Goal: Obtain resource: Download file/media

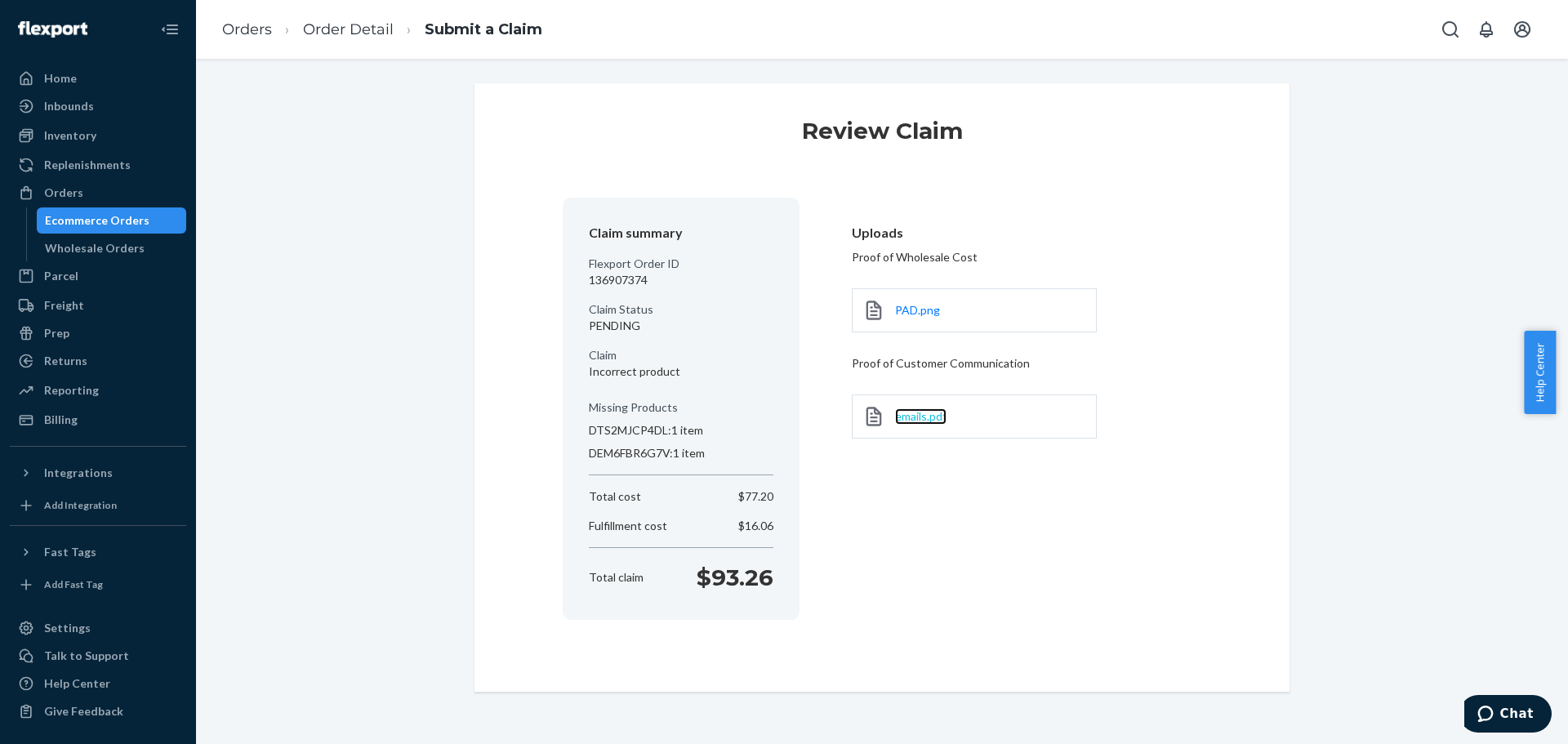
click at [935, 418] on span "emails.pdf" at bounding box center [920, 416] width 52 height 14
click at [945, 408] on div "emails.pdf" at bounding box center [974, 417] width 245 height 44
click at [966, 437] on div "emails.pdf" at bounding box center [974, 417] width 245 height 44
click at [101, 3] on div at bounding box center [99, 29] width 177 height 59
drag, startPoint x: 666, startPoint y: 289, endPoint x: 566, endPoint y: 279, distance: 100.5
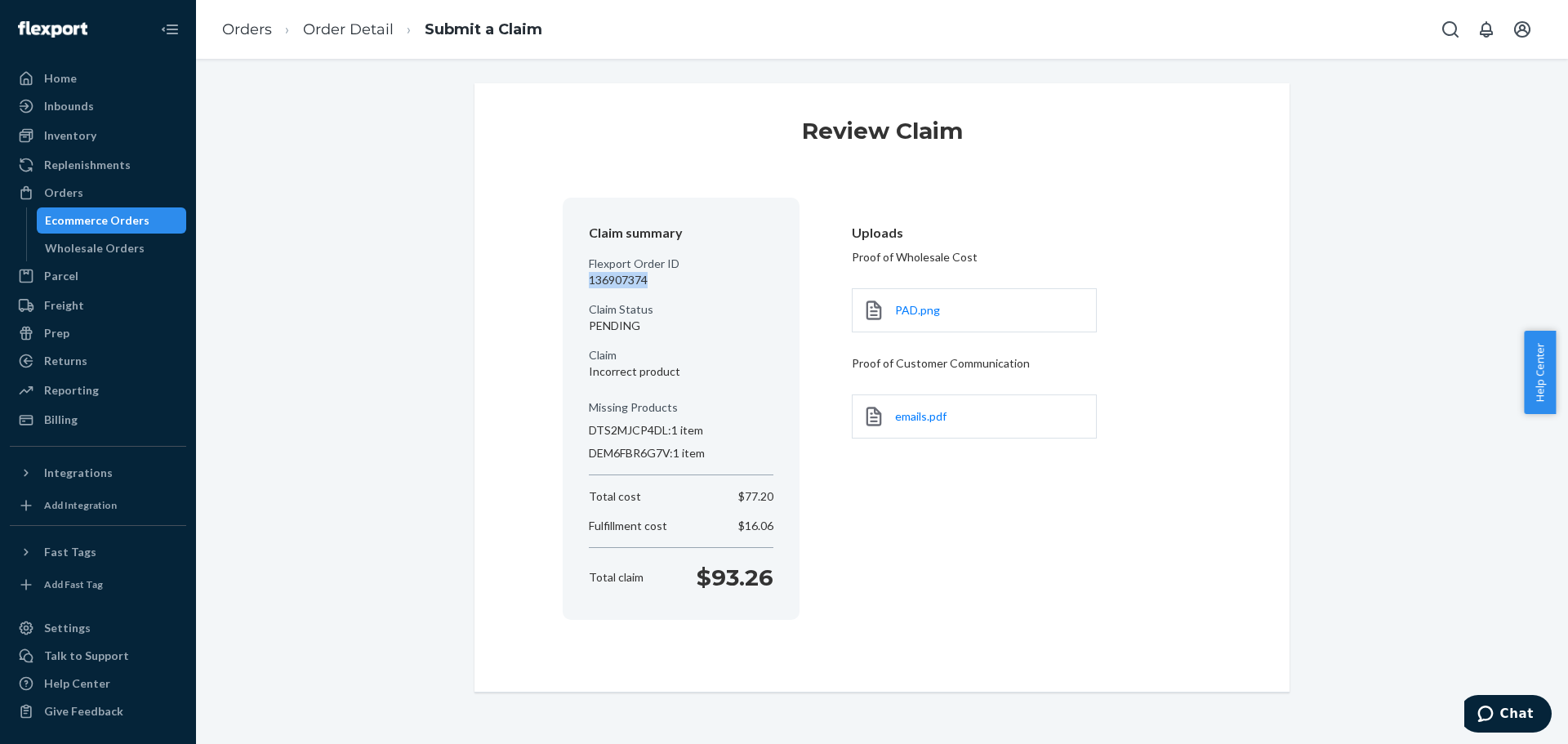
click at [566, 279] on section "Claim summary Flexport Order ID 136907374 Claim Status PENDING Claim Incorrect …" at bounding box center [681, 409] width 237 height 423
copy p "136907374"
drag, startPoint x: 101, startPoint y: 196, endPoint x: 113, endPoint y: 211, distance: 19.2
click at [101, 196] on div "Orders" at bounding box center [98, 192] width 173 height 23
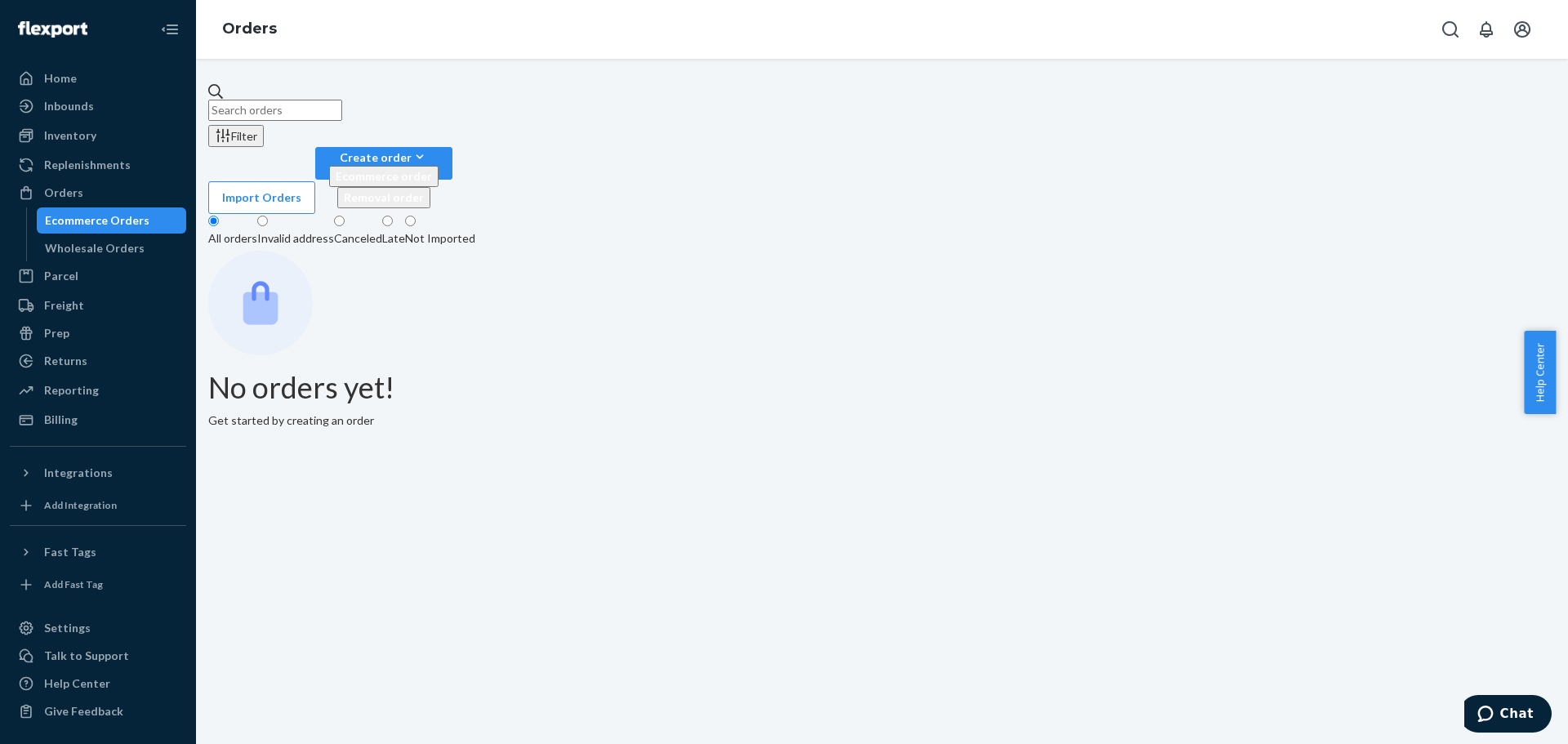
click at [342, 109] on input "text" at bounding box center [275, 110] width 134 height 21
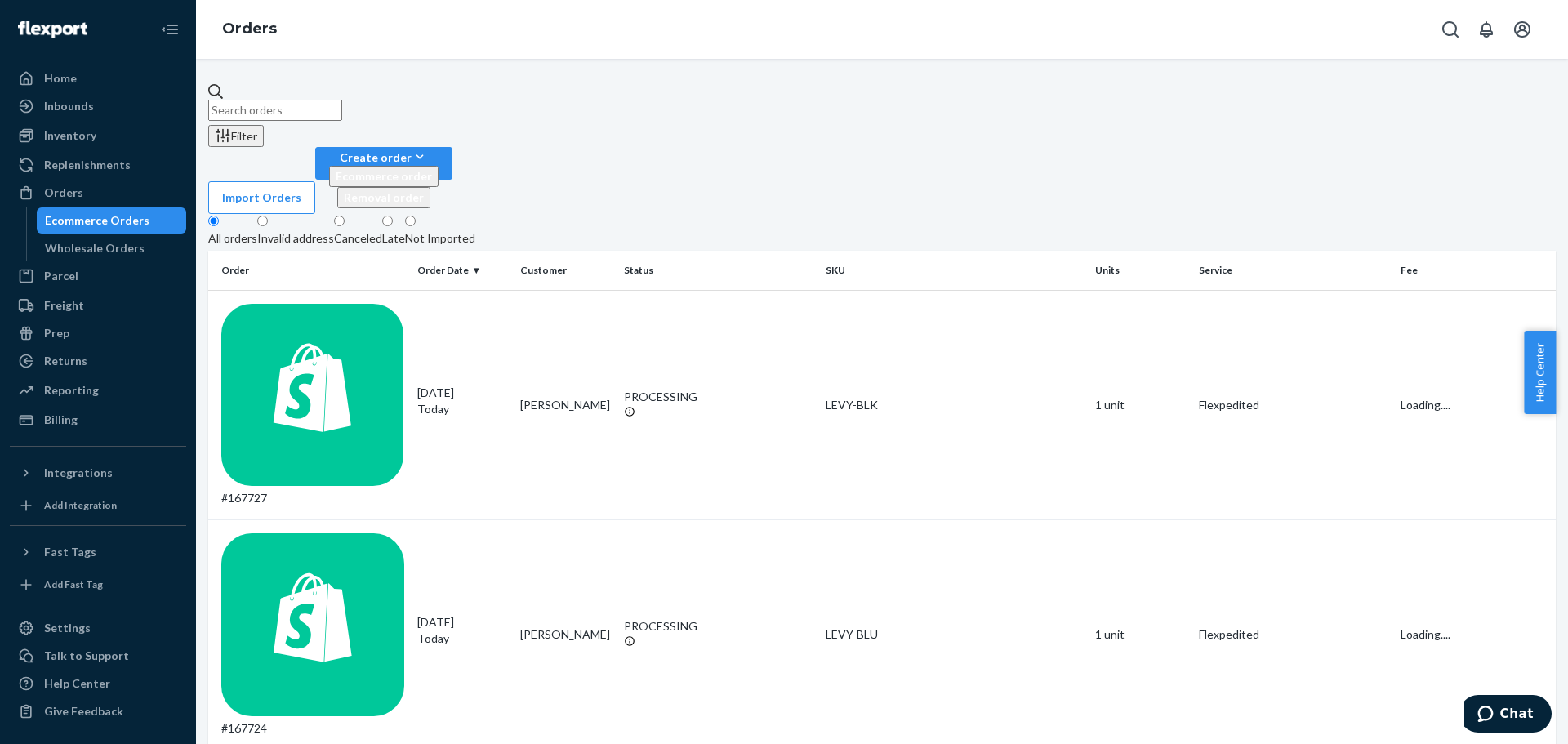
paste input "#167478"
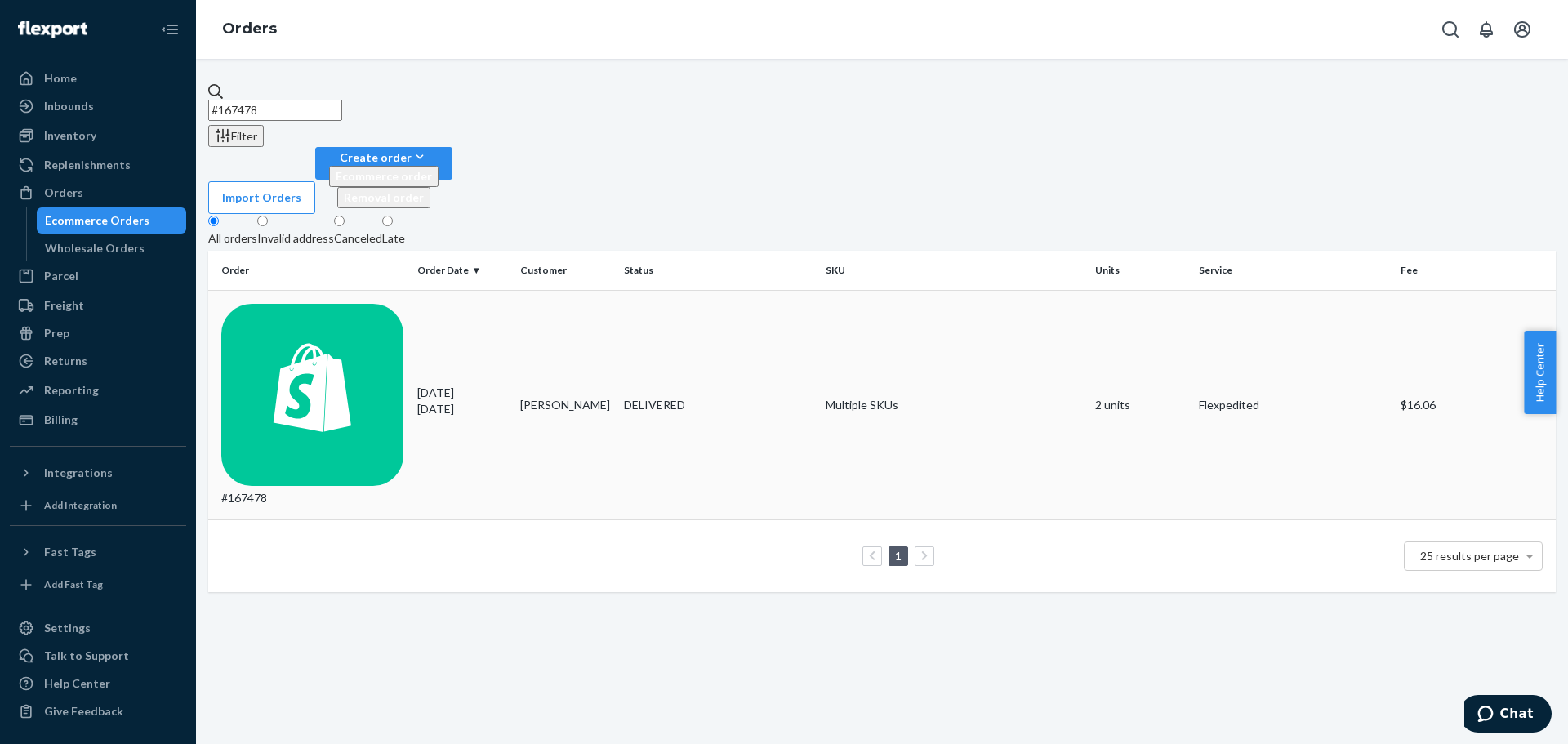
type input "#167478"
click at [496, 401] on p "6 days ago" at bounding box center [462, 409] width 91 height 16
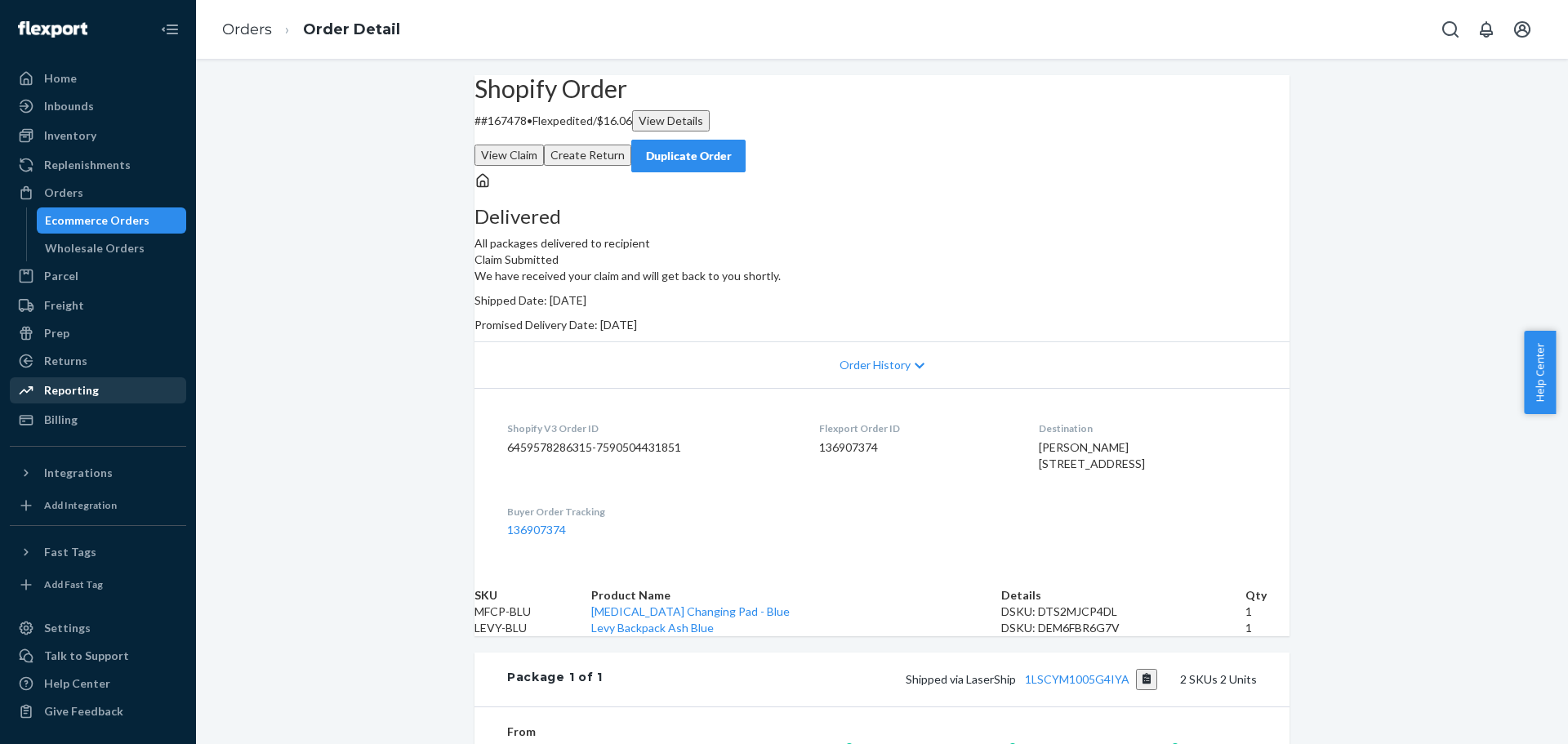
click at [124, 392] on div "Reporting" at bounding box center [98, 390] width 173 height 23
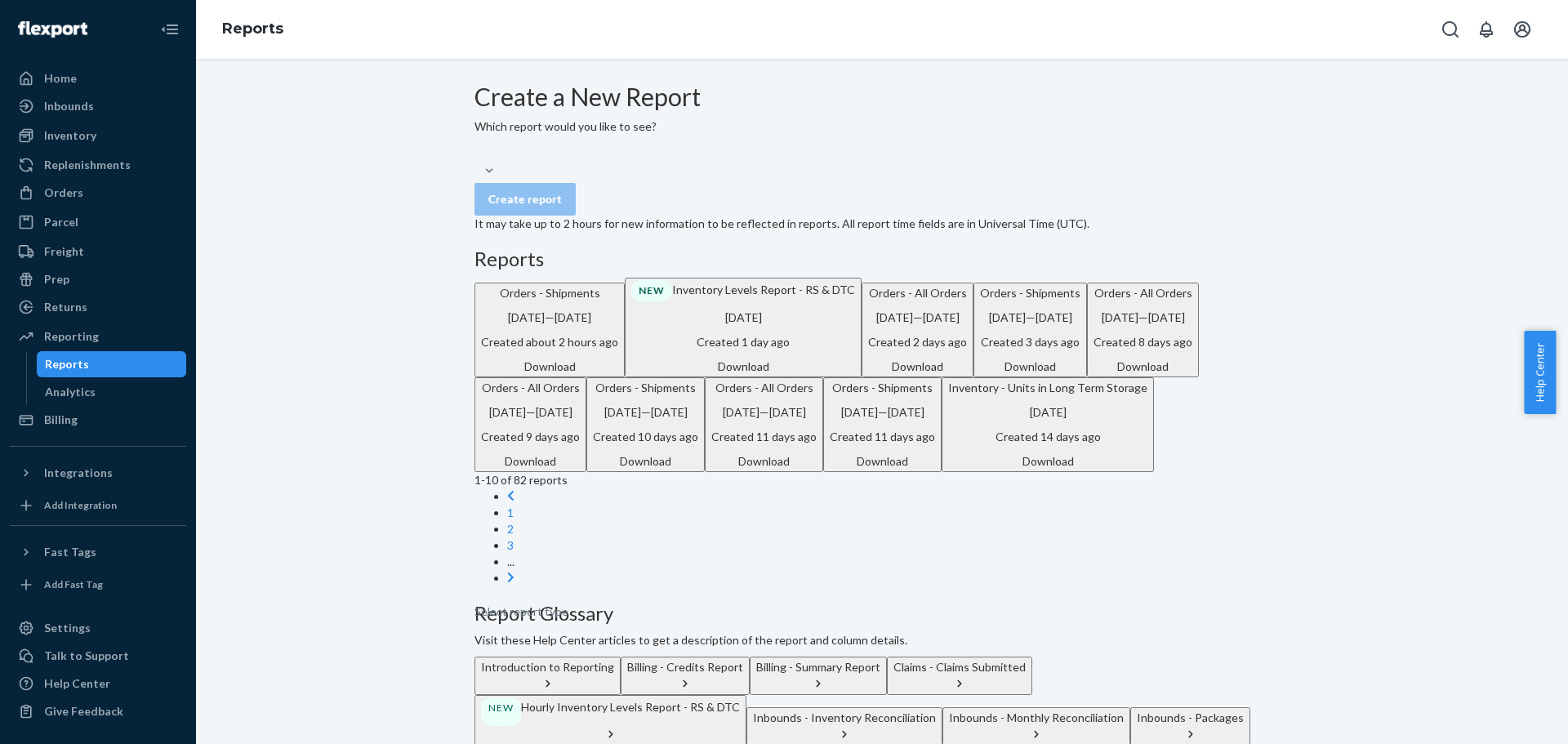
click at [618, 375] on div "Download" at bounding box center [549, 366] width 137 height 16
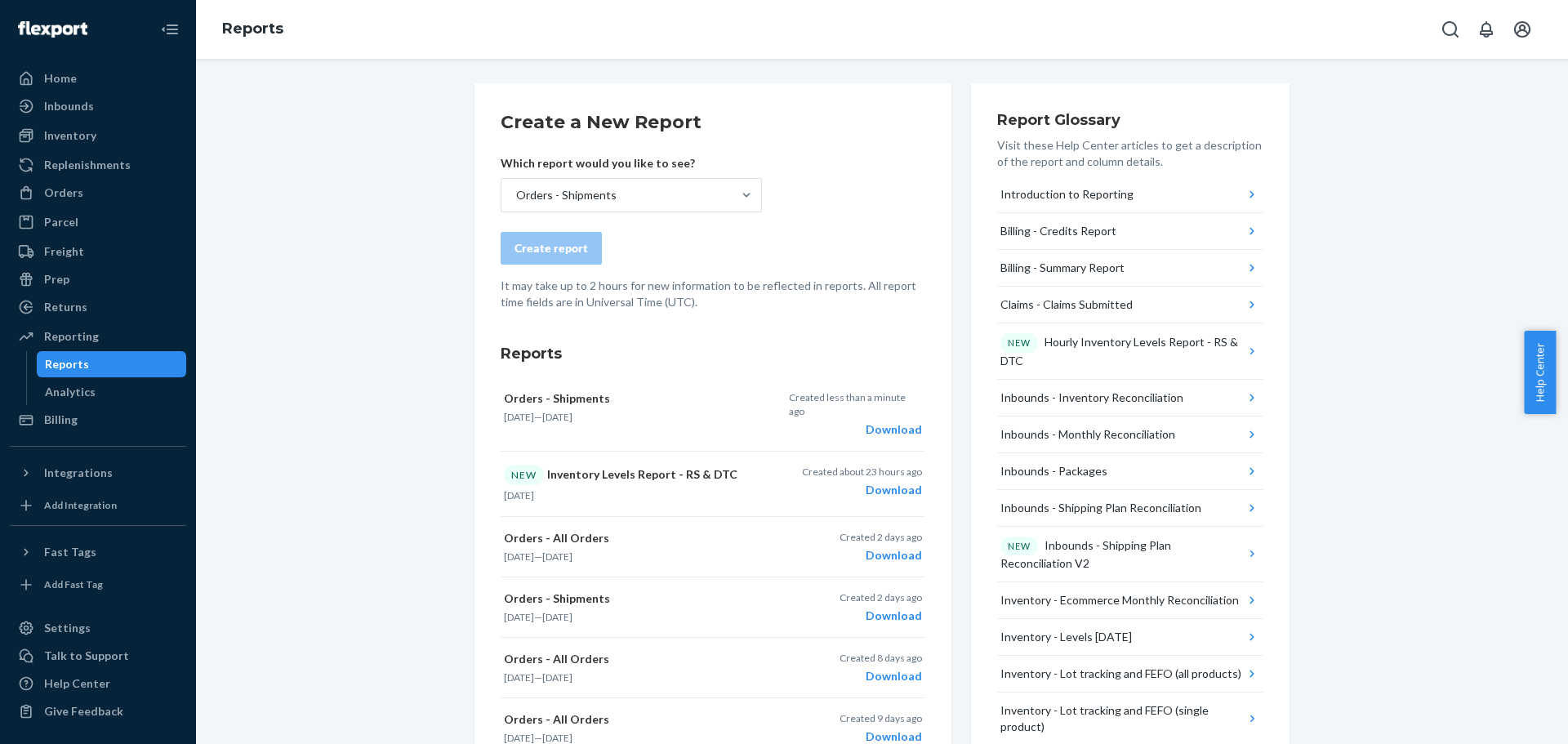
click at [226, 39] on li "Reports" at bounding box center [252, 29] width 61 height 21
